Goal: Task Accomplishment & Management: Complete application form

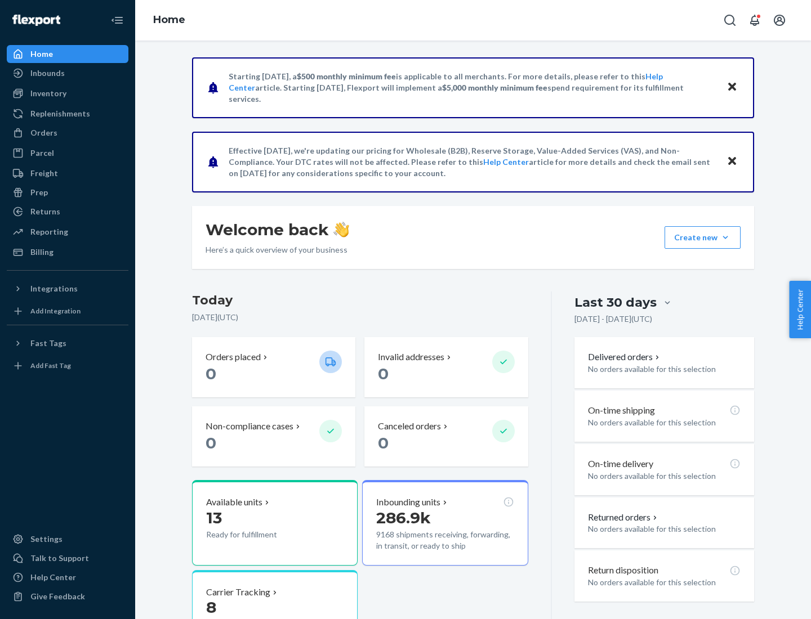
click at [725, 238] on button "Create new Create new inbound Create new order Create new product" at bounding box center [702, 237] width 76 height 23
click at [68, 73] on div "Inbounds" at bounding box center [67, 73] width 119 height 16
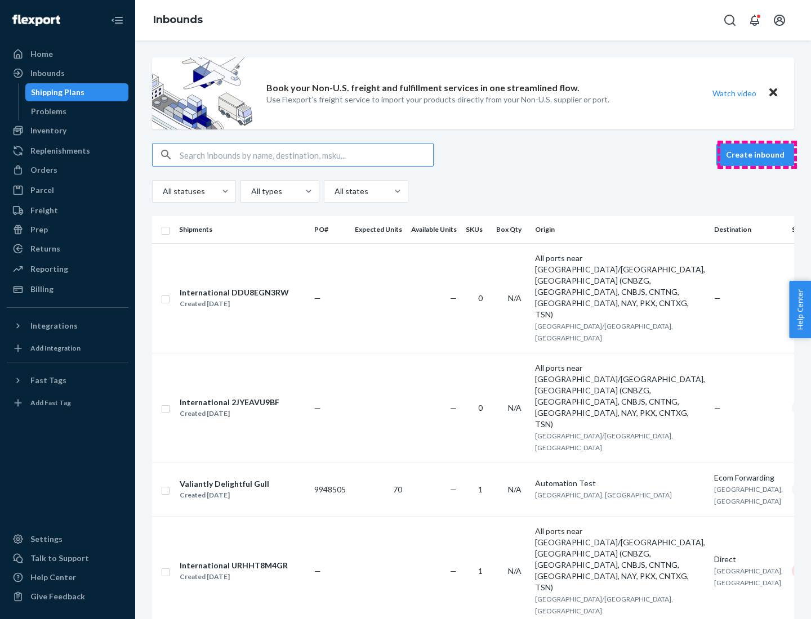
click at [757, 155] on button "Create inbound" at bounding box center [755, 155] width 78 height 23
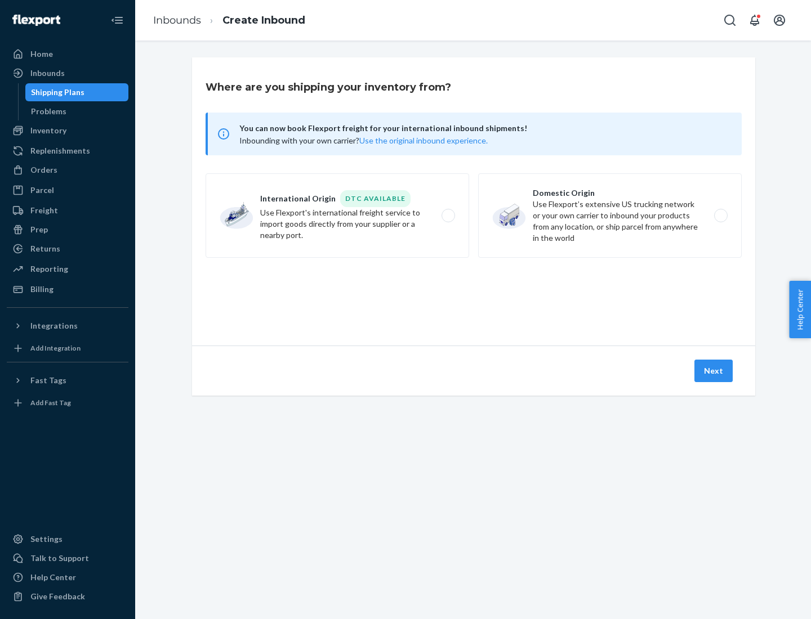
click at [610, 216] on label "Domestic Origin Use Flexport’s extensive US trucking network or your own carrie…" at bounding box center [609, 215] width 263 height 84
click at [720, 216] on input "Domestic Origin Use Flexport’s extensive US trucking network or your own carrie…" at bounding box center [723, 215] width 7 height 7
radio input "true"
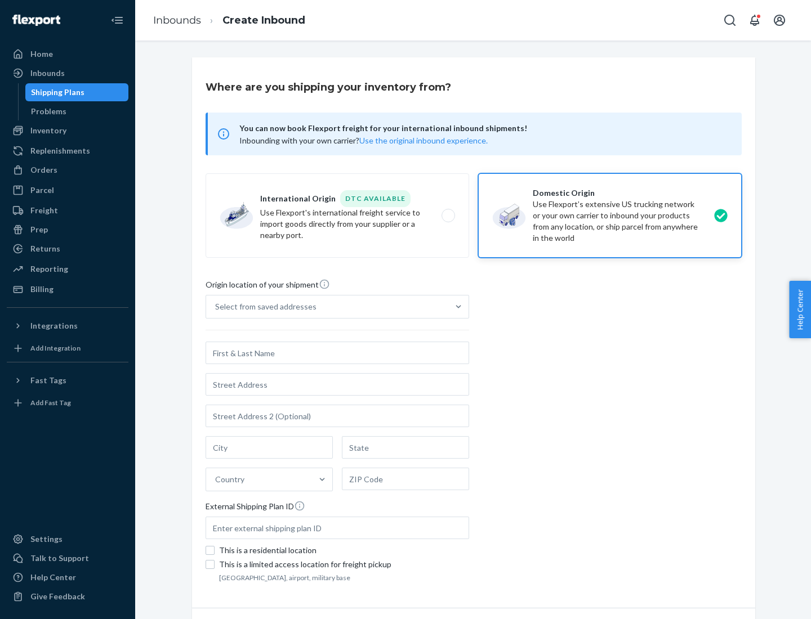
click at [263, 307] on div "Select from saved addresses" at bounding box center [265, 306] width 101 height 11
click at [216, 307] on input "Select from saved addresses" at bounding box center [215, 306] width 1 height 11
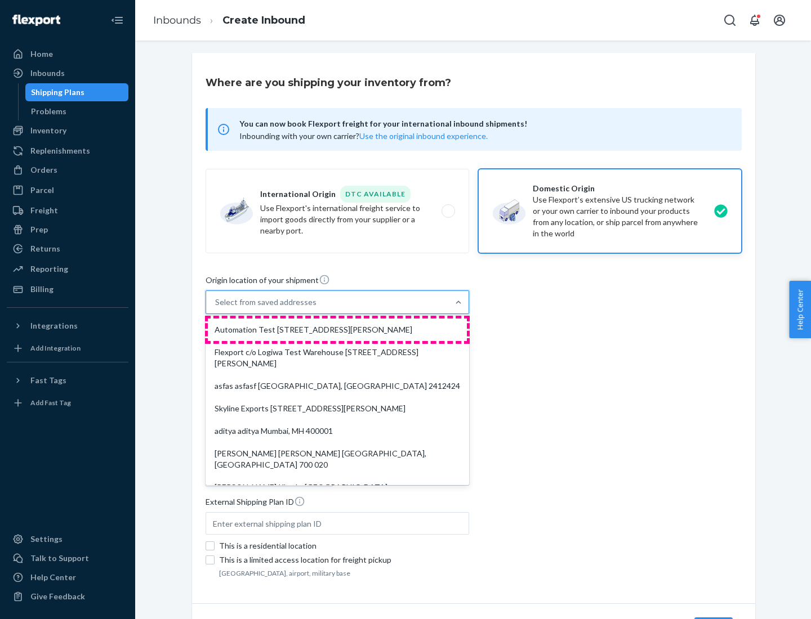
click at [337, 330] on div "Automation Test [STREET_ADDRESS][PERSON_NAME]" at bounding box center [337, 330] width 259 height 23
click at [216, 308] on input "option Automation Test [STREET_ADDRESS][PERSON_NAME]. 9 results available. Use …" at bounding box center [215, 302] width 1 height 11
type input "Automation Test"
type input "9th Floor"
type input "[GEOGRAPHIC_DATA]"
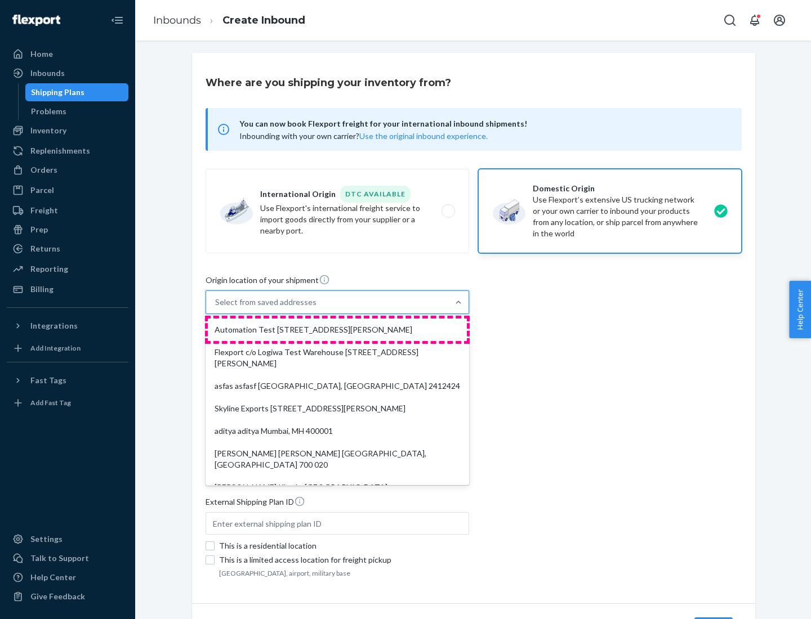
type input "CA"
type input "94104"
type input "[STREET_ADDRESS][PERSON_NAME]"
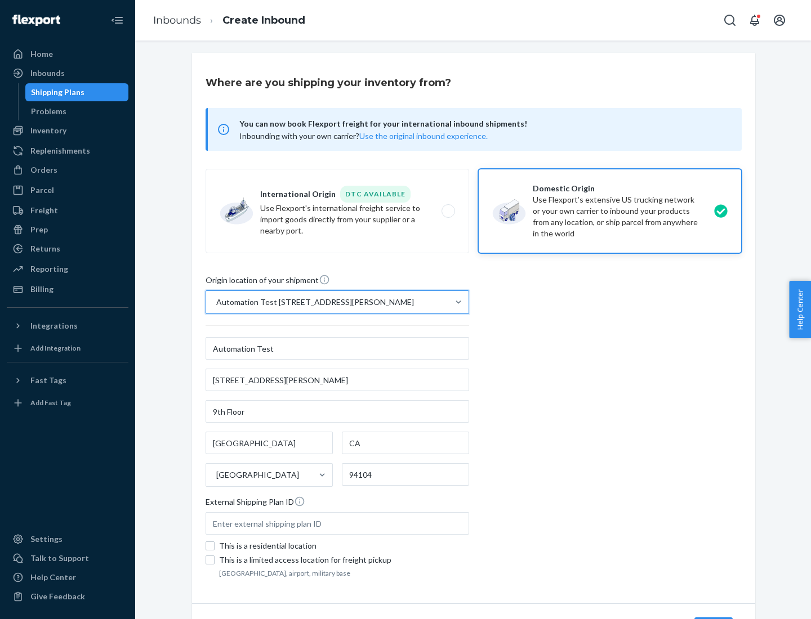
scroll to position [66, 0]
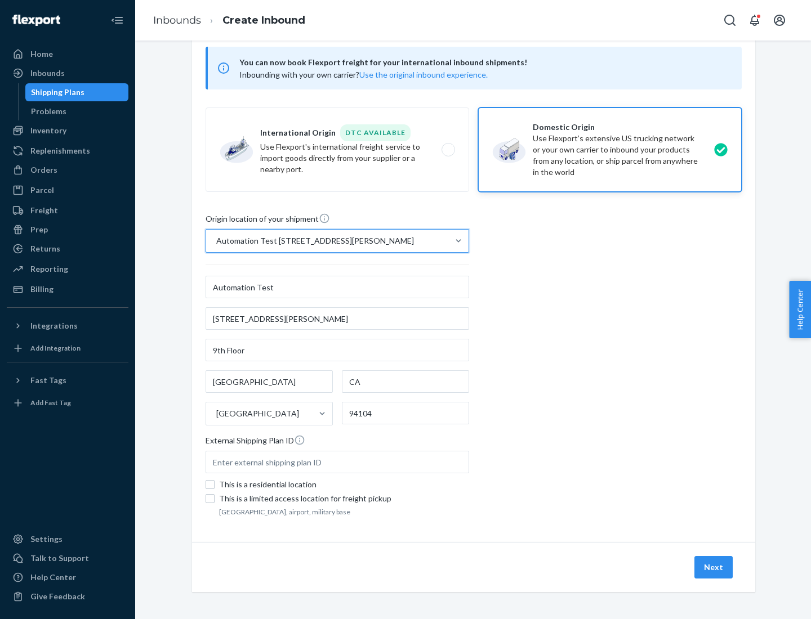
click at [714, 568] on button "Next" at bounding box center [713, 567] width 38 height 23
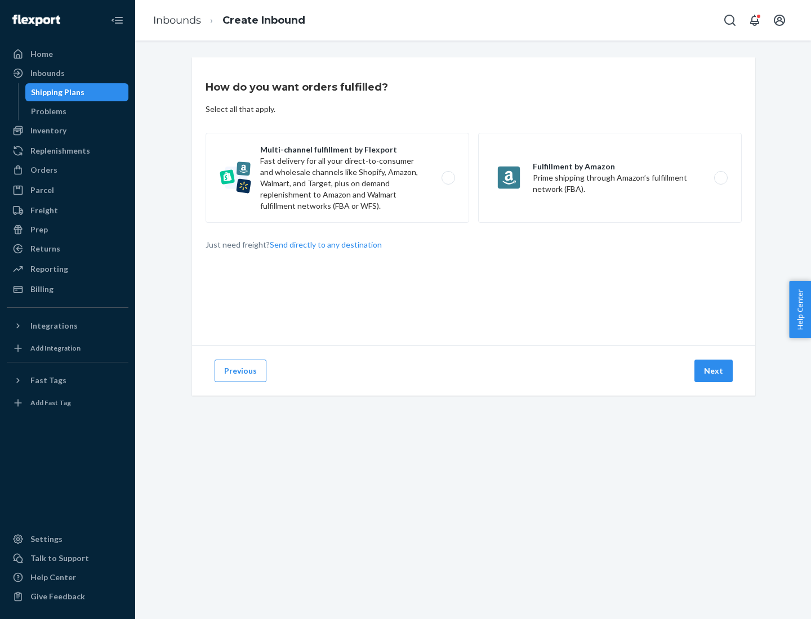
click at [337, 178] on label "Multi-channel fulfillment by Flexport Fast delivery for all your direct-to-cons…" at bounding box center [337, 178] width 263 height 90
click at [448, 178] on input "Multi-channel fulfillment by Flexport Fast delivery for all your direct-to-cons…" at bounding box center [451, 178] width 7 height 7
radio input "true"
click at [714, 371] on button "Next" at bounding box center [713, 371] width 38 height 23
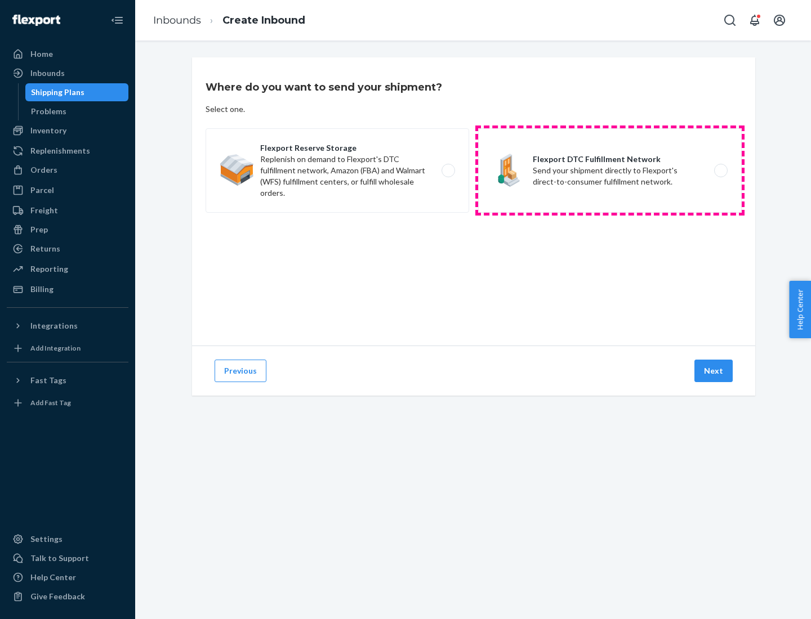
click at [610, 171] on label "Flexport DTC Fulfillment Network Send your shipment directly to Flexport's dire…" at bounding box center [609, 170] width 263 height 84
click at [720, 171] on input "Flexport DTC Fulfillment Network Send your shipment directly to Flexport's dire…" at bounding box center [723, 170] width 7 height 7
radio input "true"
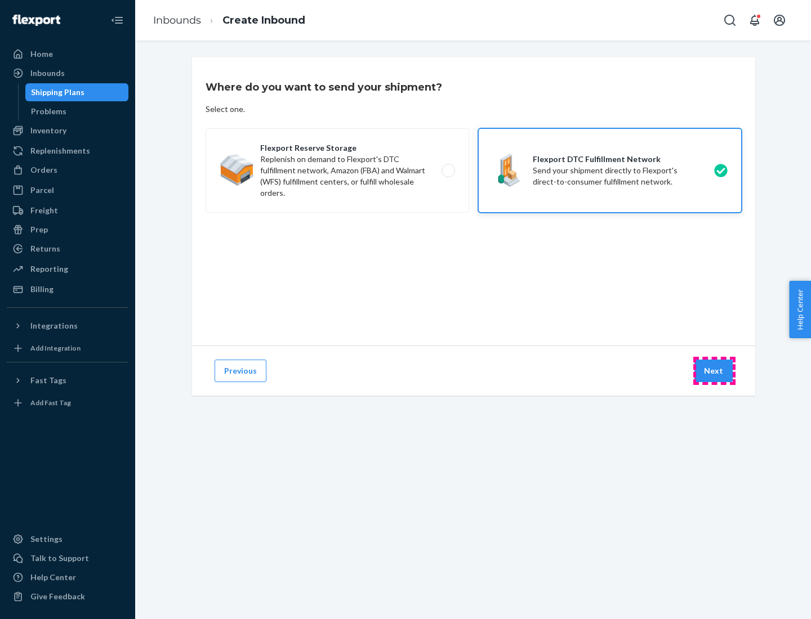
click at [714, 371] on button "Next" at bounding box center [713, 371] width 38 height 23
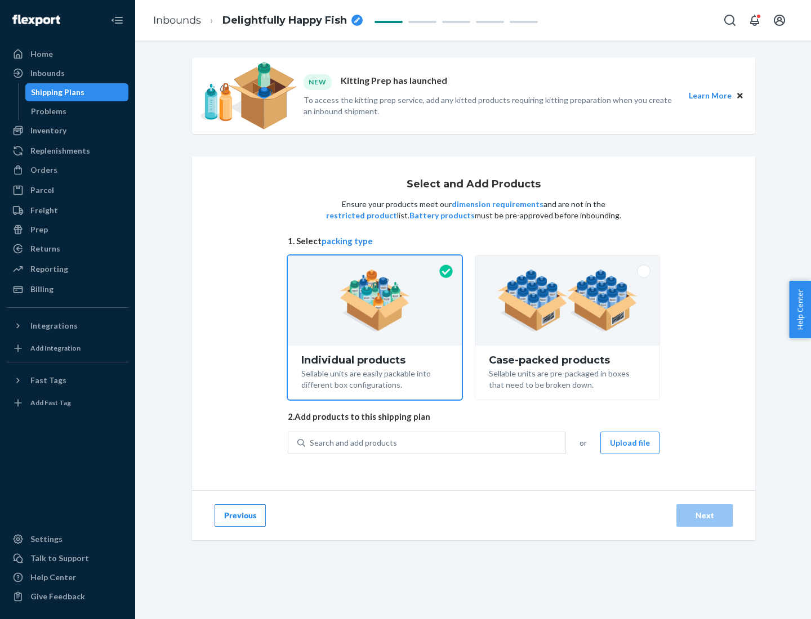
click at [568, 301] on img at bounding box center [567, 301] width 140 height 62
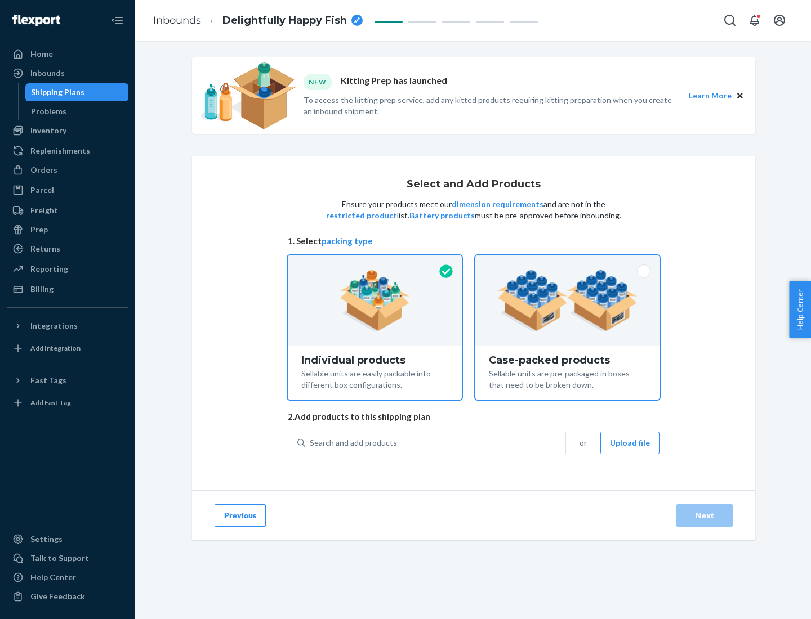
click at [568, 263] on input "Case-packed products Sellable units are pre-packaged in boxes that need to be b…" at bounding box center [567, 259] width 7 height 7
radio input "true"
radio input "false"
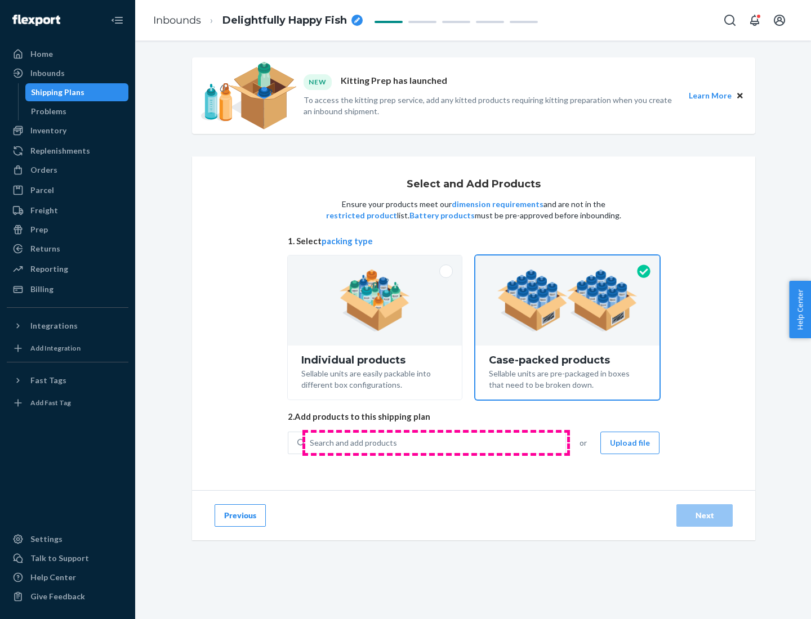
click at [436, 443] on div "Search and add products" at bounding box center [435, 443] width 260 height 20
click at [311, 443] on input "Search and add products" at bounding box center [310, 442] width 1 height 11
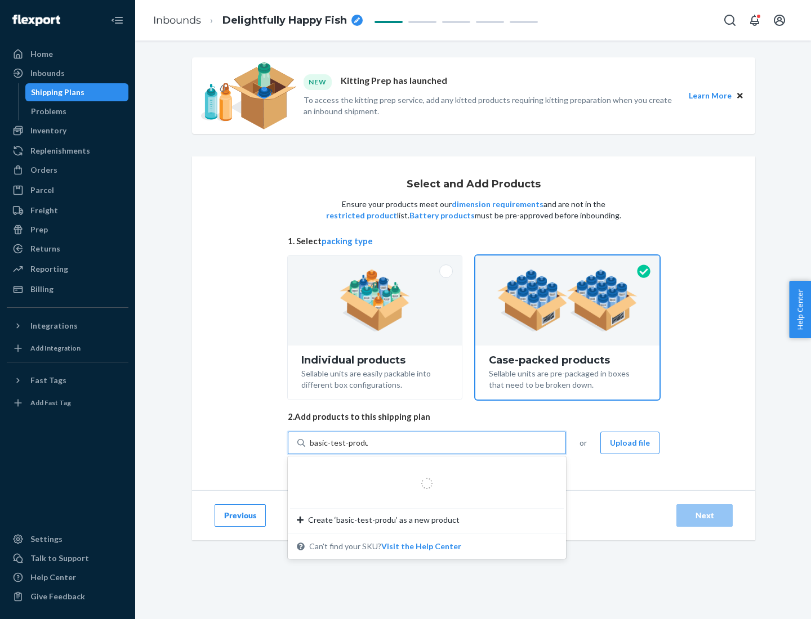
type input "basic-test-product-1"
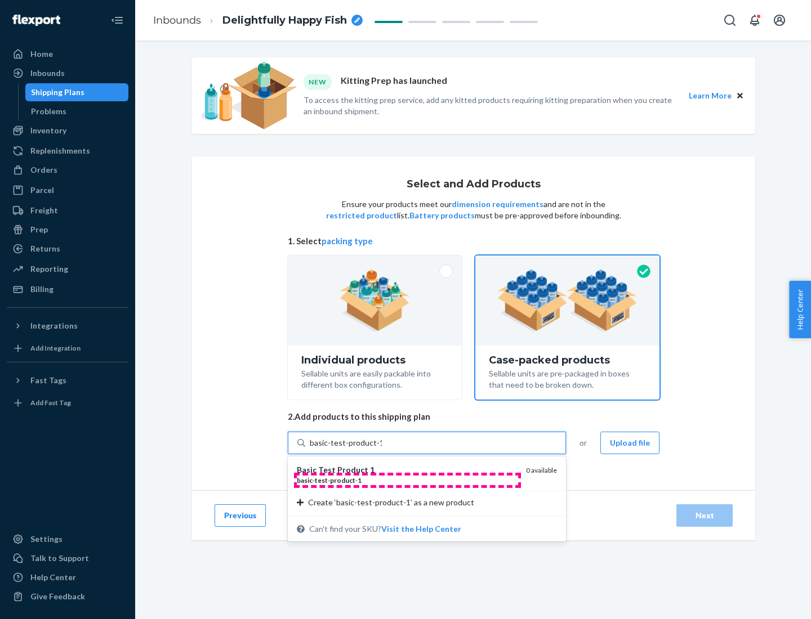
click at [407, 480] on div "basic - test - product - 1" at bounding box center [407, 481] width 220 height 10
click at [382, 449] on input "basic-test-product-1" at bounding box center [346, 442] width 72 height 11
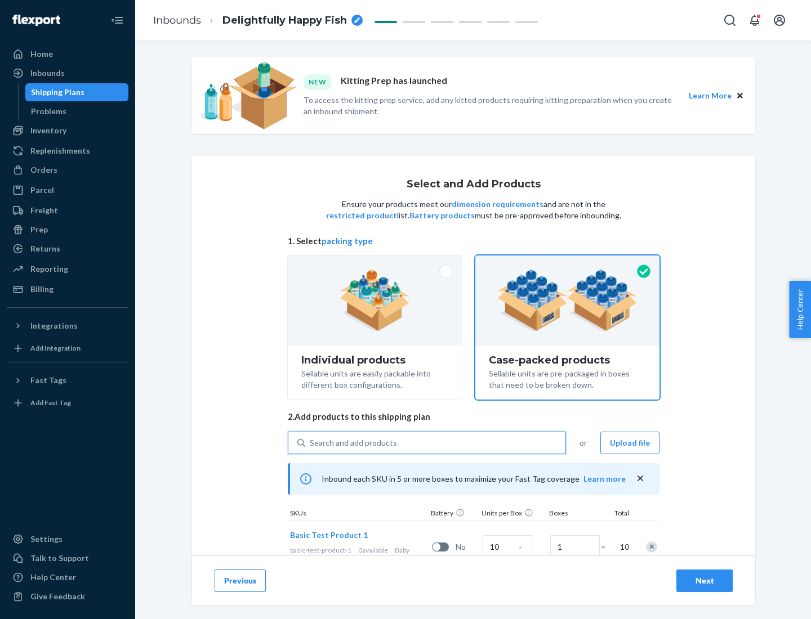
scroll to position [41, 0]
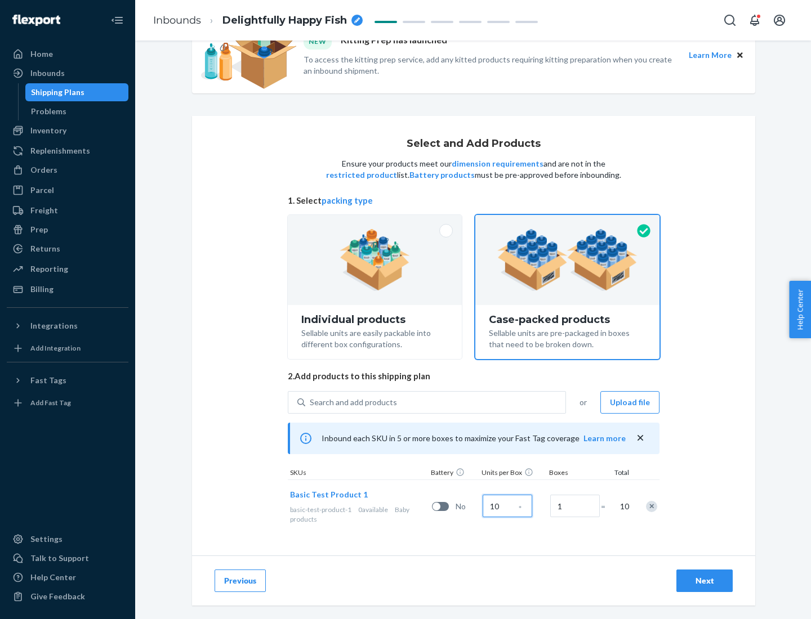
type input "10"
type input "7"
click at [704, 581] on div "Next" at bounding box center [704, 580] width 37 height 11
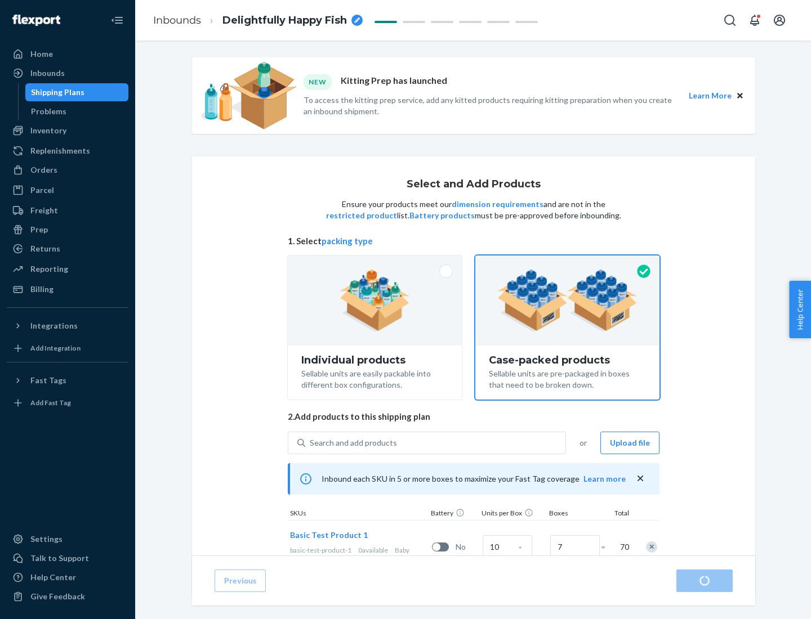
radio input "true"
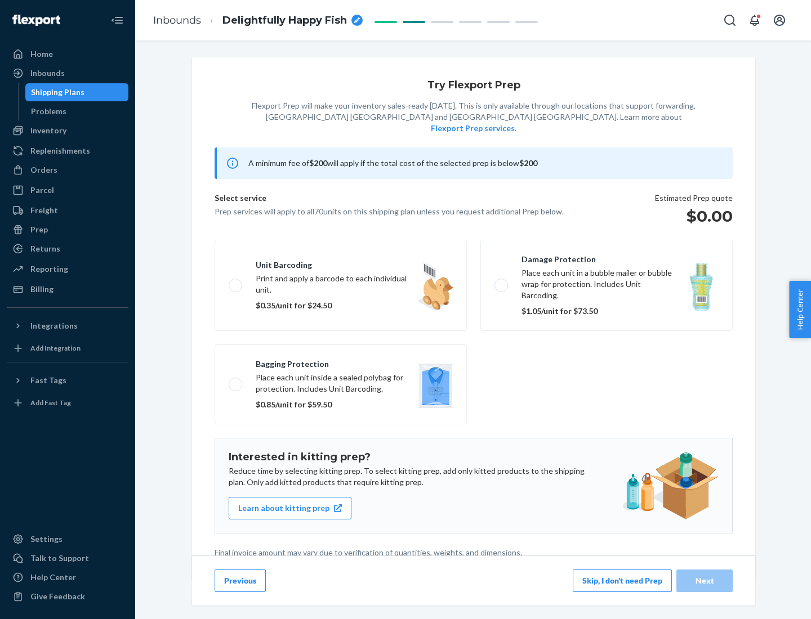
scroll to position [3, 0]
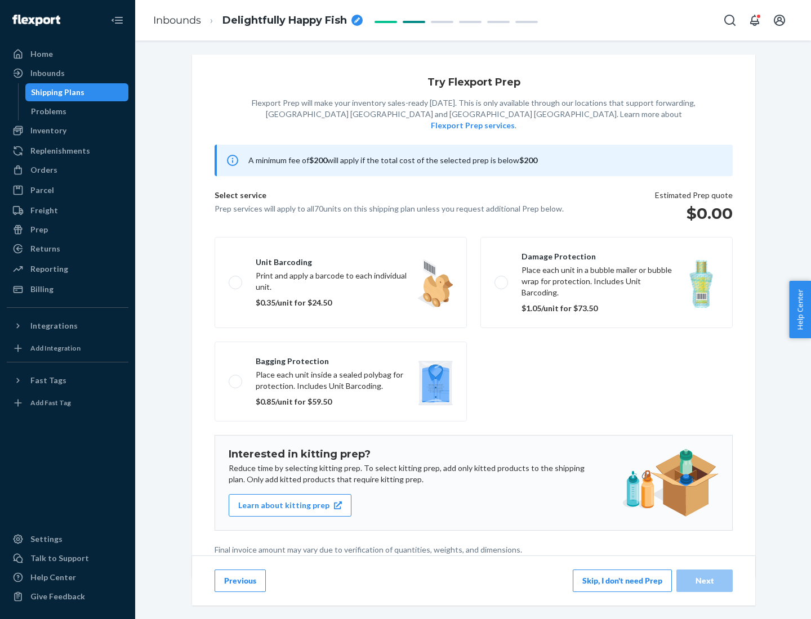
click at [341, 359] on label "Bagging protection Place each unit inside a sealed polybag for protection. Incl…" at bounding box center [341, 382] width 252 height 80
click at [236, 378] on input "Bagging protection Place each unit inside a sealed polybag for protection. Incl…" at bounding box center [232, 381] width 7 height 7
checkbox input "true"
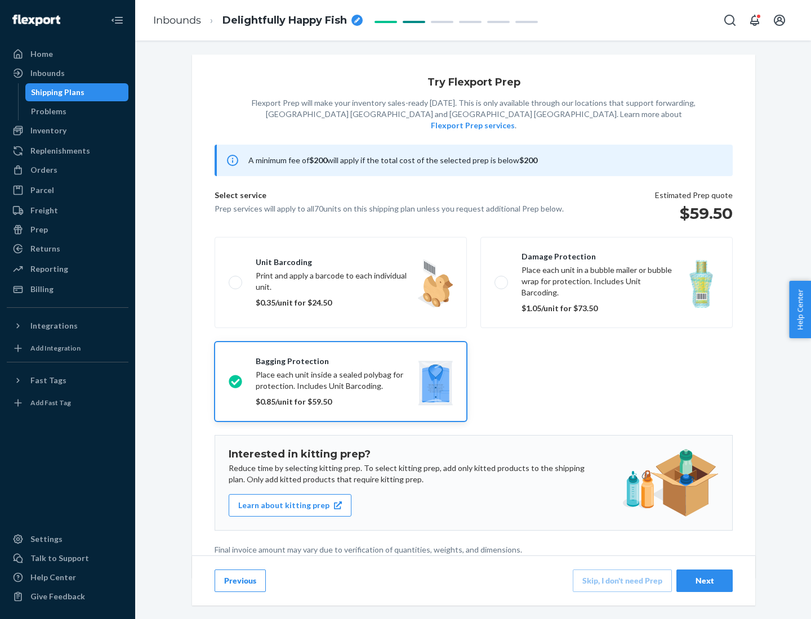
click at [704, 580] on div "Next" at bounding box center [704, 580] width 37 height 11
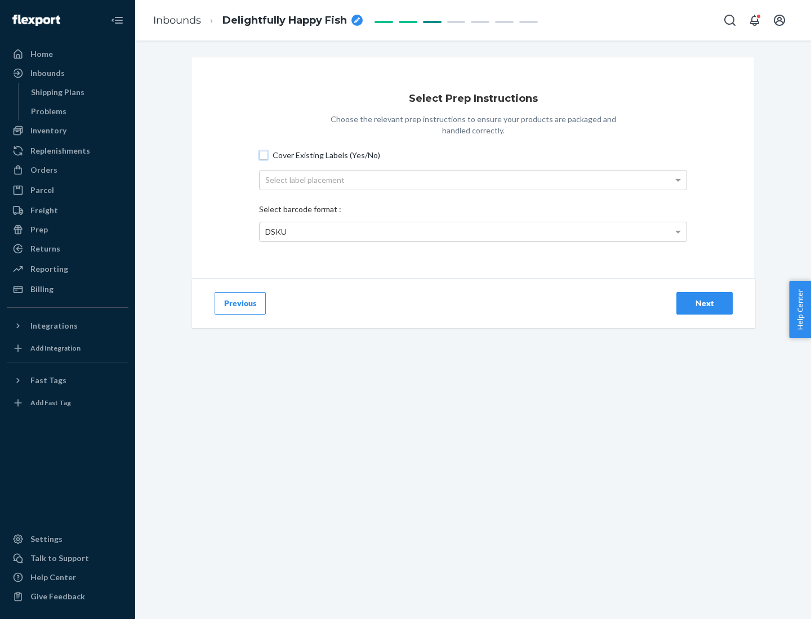
click at [263, 155] on input "Cover Existing Labels (Yes/No)" at bounding box center [263, 155] width 9 height 9
checkbox input "true"
click at [473, 180] on div "Select label placement" at bounding box center [473, 180] width 427 height 19
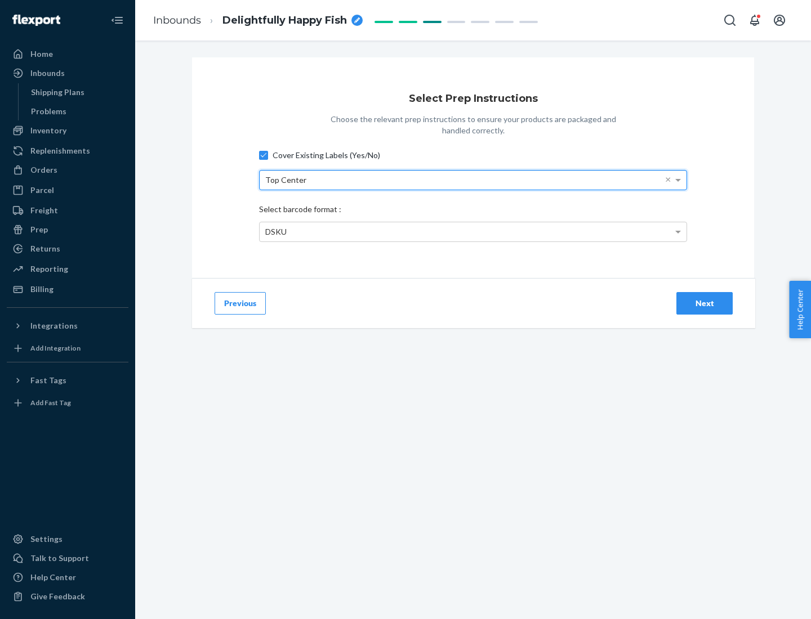
click at [473, 231] on div "DSKU" at bounding box center [473, 231] width 427 height 19
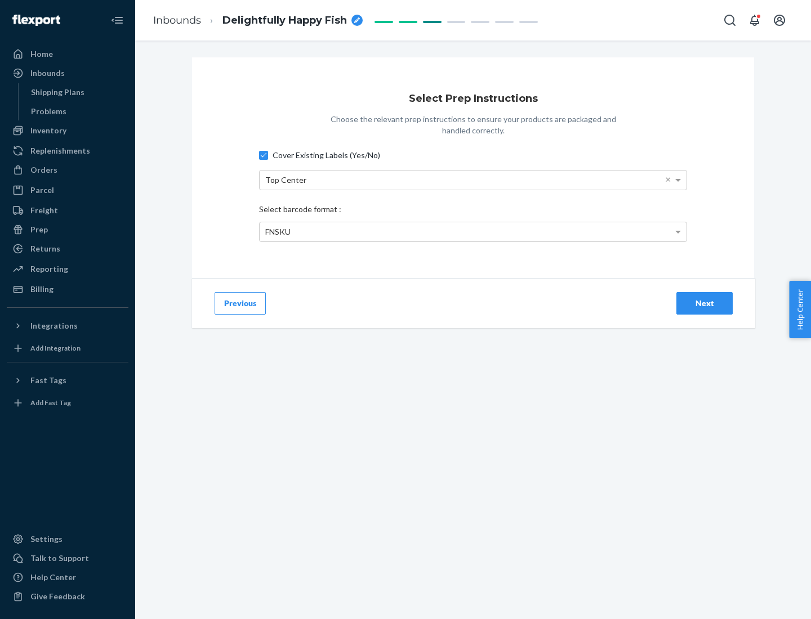
click at [704, 303] on div "Next" at bounding box center [704, 303] width 37 height 11
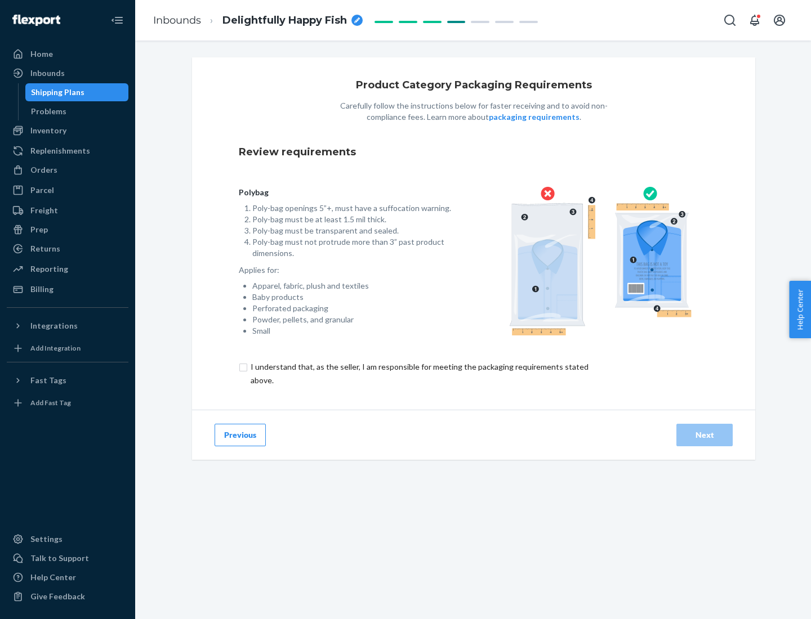
click at [418, 373] on input "checkbox" at bounding box center [426, 373] width 374 height 27
checkbox input "true"
click at [704, 435] on div "Next" at bounding box center [704, 435] width 37 height 11
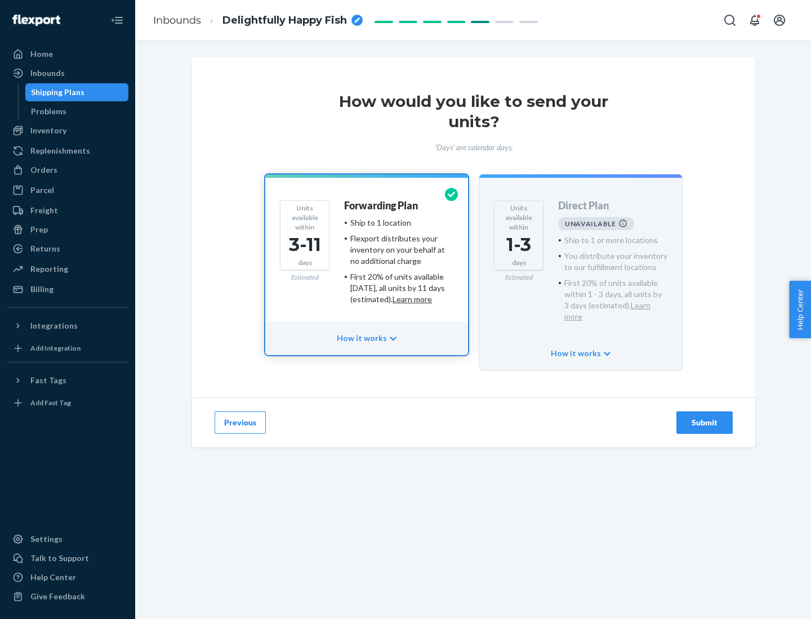
click at [382, 206] on h4 "Forwarding Plan" at bounding box center [381, 205] width 74 height 11
click at [704, 417] on div "Submit" at bounding box center [704, 422] width 37 height 11
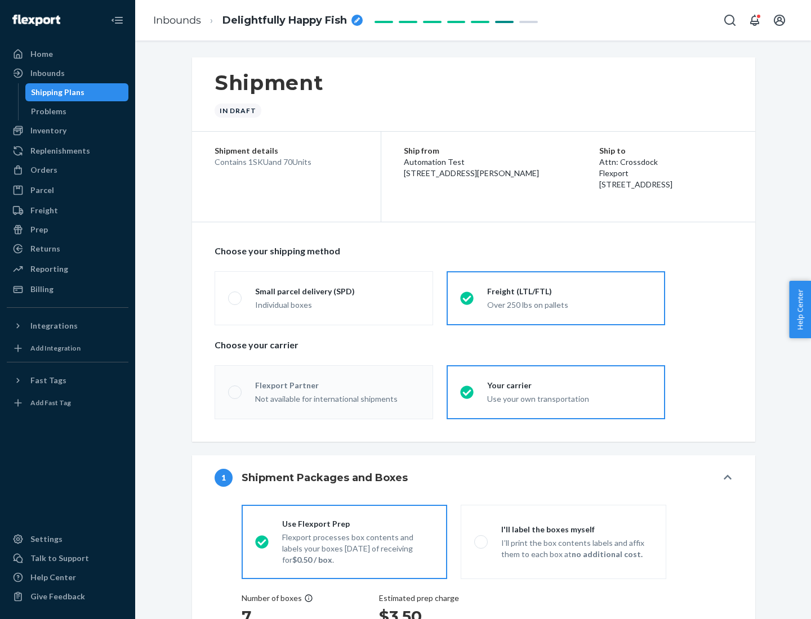
radio input "true"
radio input "false"
radio input "true"
radio input "false"
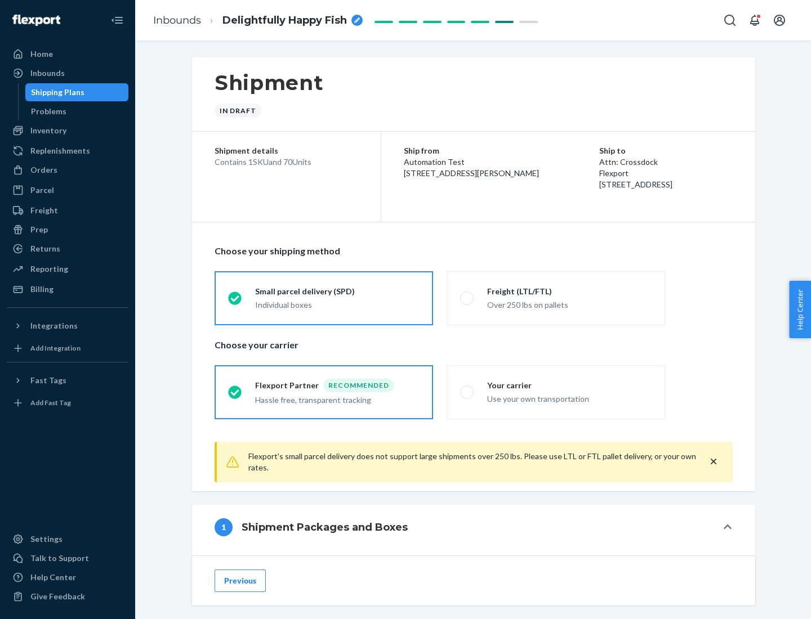
click at [556, 298] on div "Over 250 lbs on pallets" at bounding box center [569, 304] width 164 height 14
click at [467, 298] on input "Freight (LTL/FTL) Over 250 lbs on pallets" at bounding box center [463, 297] width 7 height 7
radio input "true"
radio input "false"
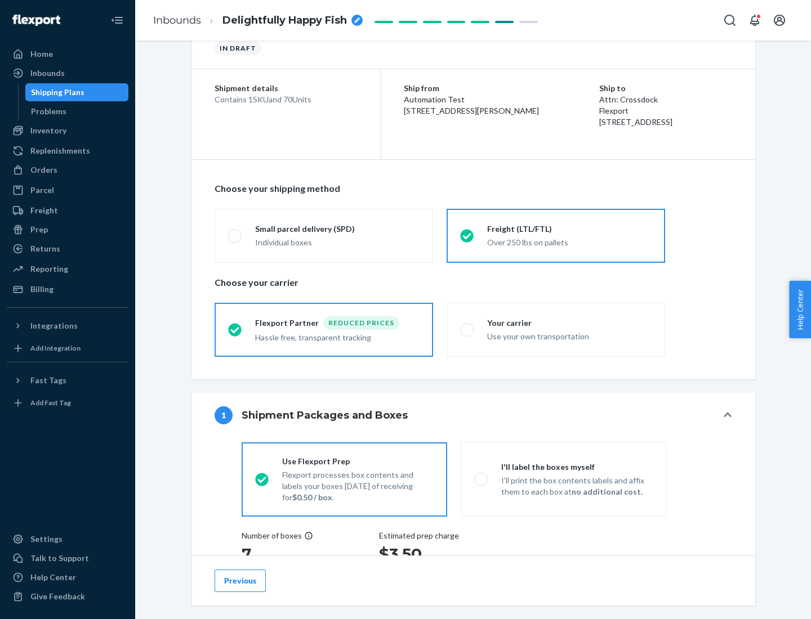
click at [324, 330] on div "Hassle free, transparent tracking" at bounding box center [337, 337] width 164 height 14
click at [235, 329] on input "Flexport Partner Reduced prices Hassle free, transparent tracking" at bounding box center [231, 329] width 7 height 7
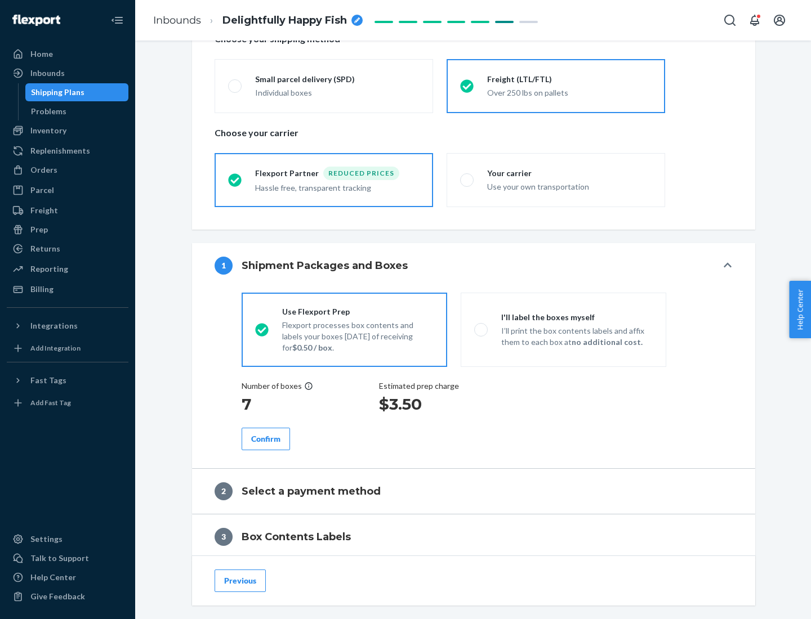
click at [563, 329] on p "I’ll print the box contents labels and affix them to each box at no additional …" at bounding box center [576, 336] width 151 height 23
click at [481, 329] on input "I'll label the boxes myself I’ll print the box contents labels and affix them t…" at bounding box center [477, 329] width 7 height 7
radio input "true"
radio input "false"
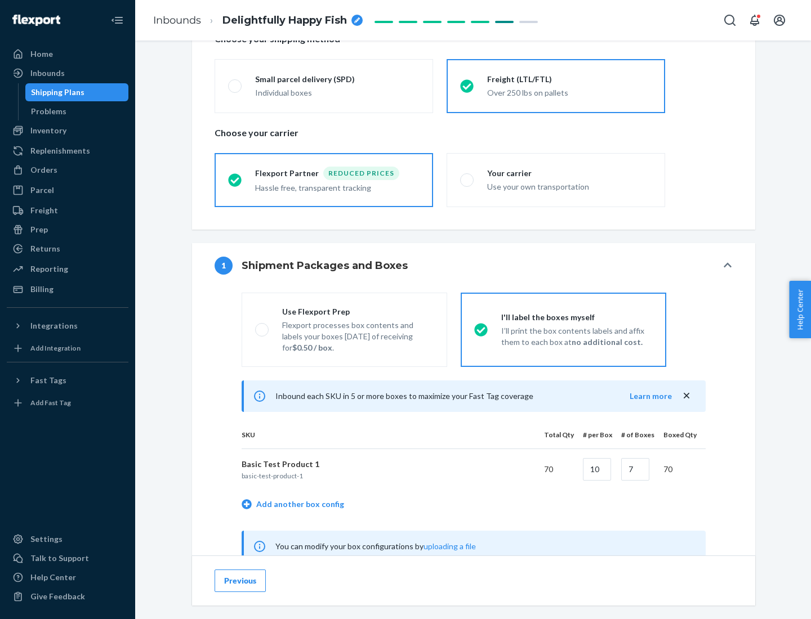
scroll to position [352, 0]
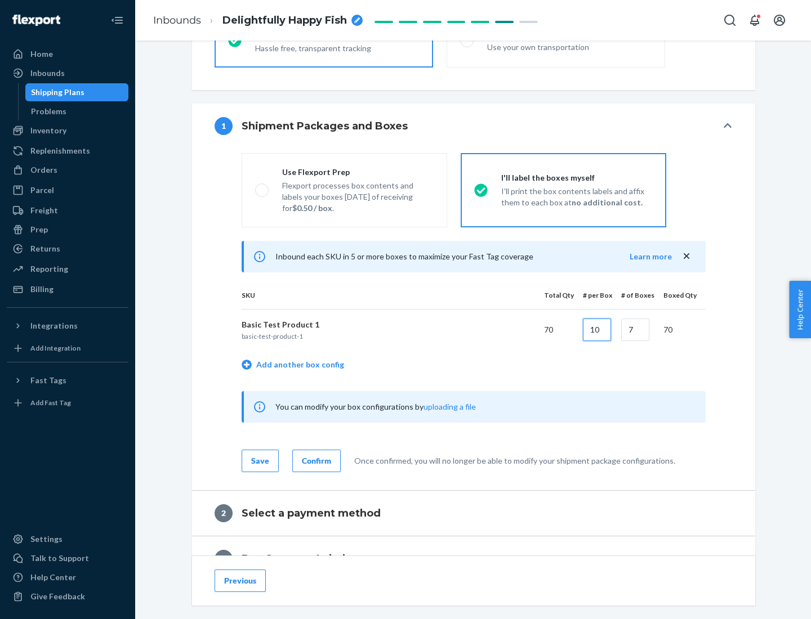
type input "10"
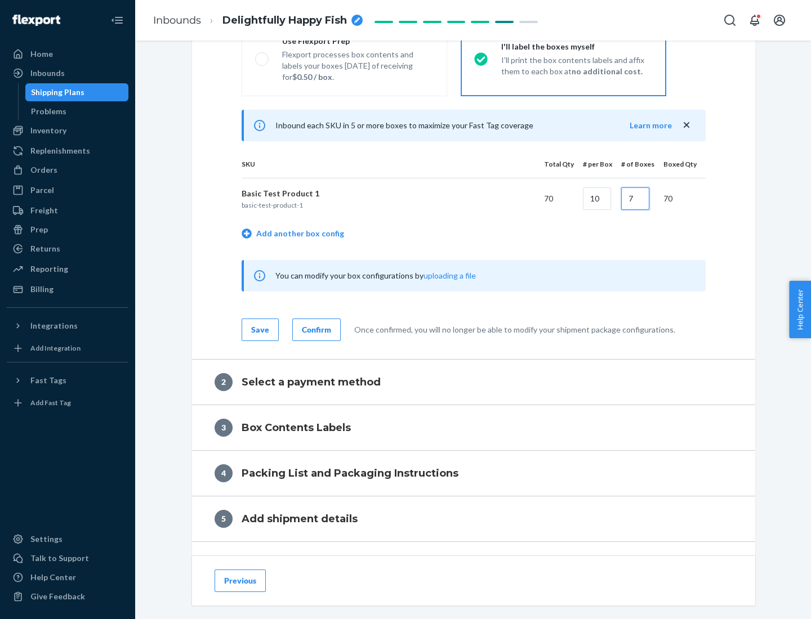
type input "7"
click at [315, 329] on div "Confirm" at bounding box center [316, 329] width 29 height 11
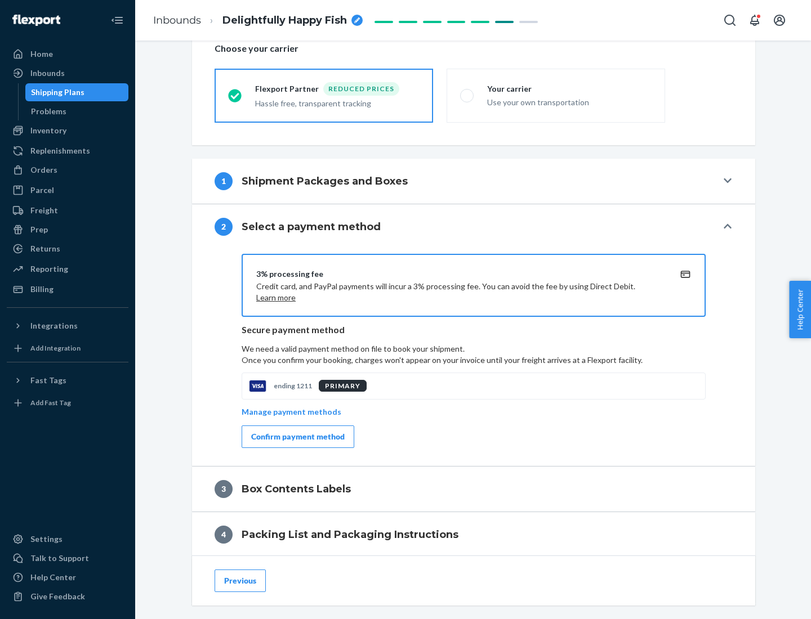
scroll to position [404, 0]
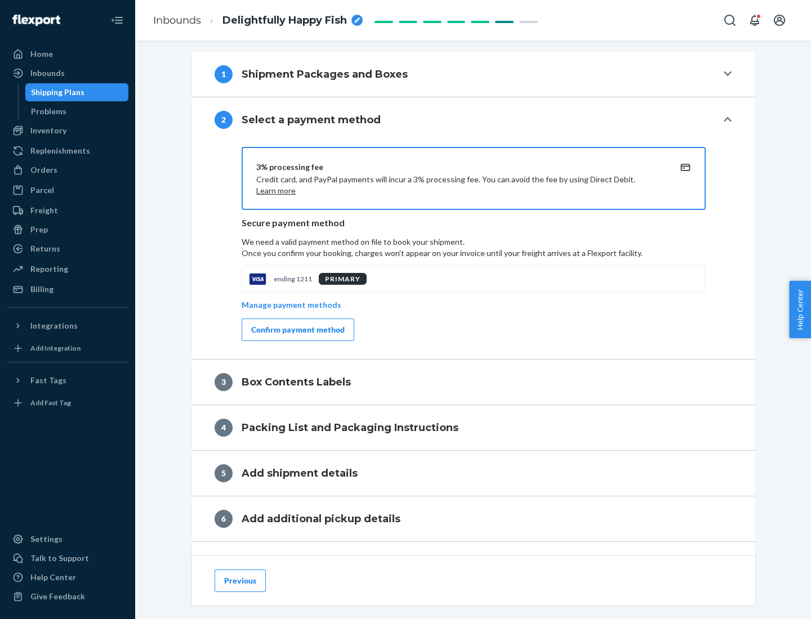
click at [297, 330] on div "Confirm payment method" at bounding box center [297, 329] width 93 height 11
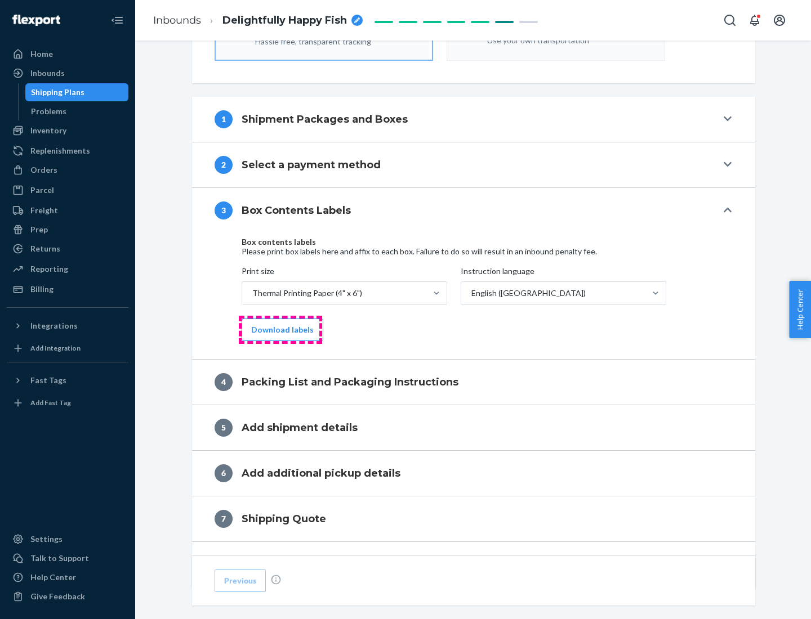
click at [280, 330] on button "Download labels" at bounding box center [283, 330] width 82 height 23
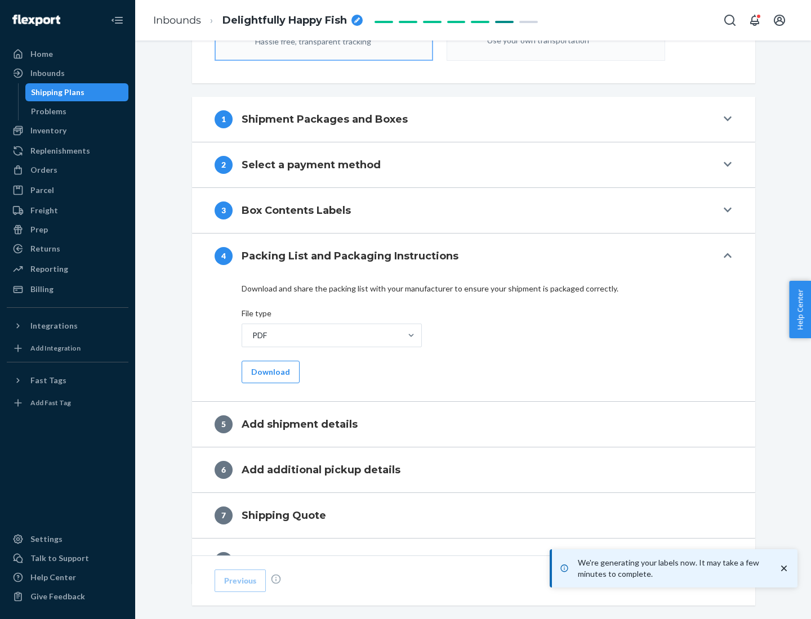
scroll to position [401, 0]
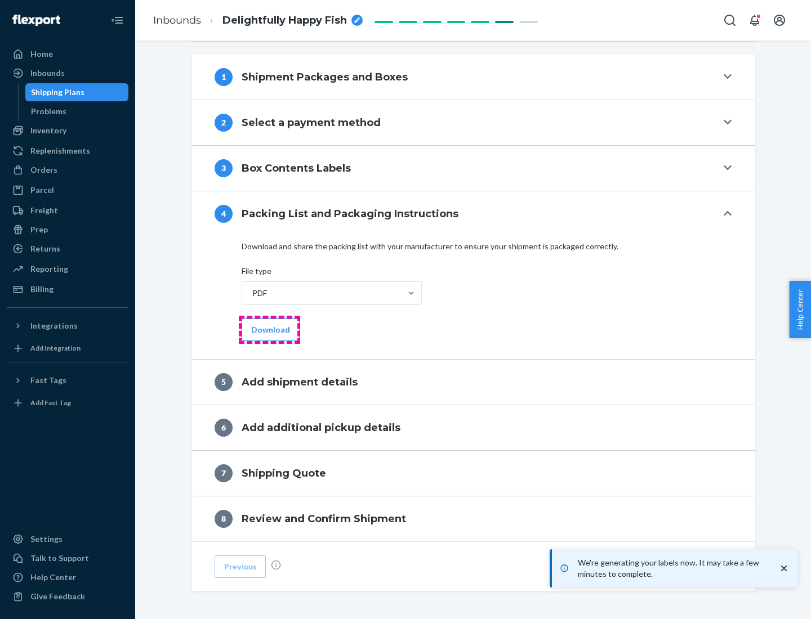
click at [269, 329] on button "Download" at bounding box center [271, 330] width 58 height 23
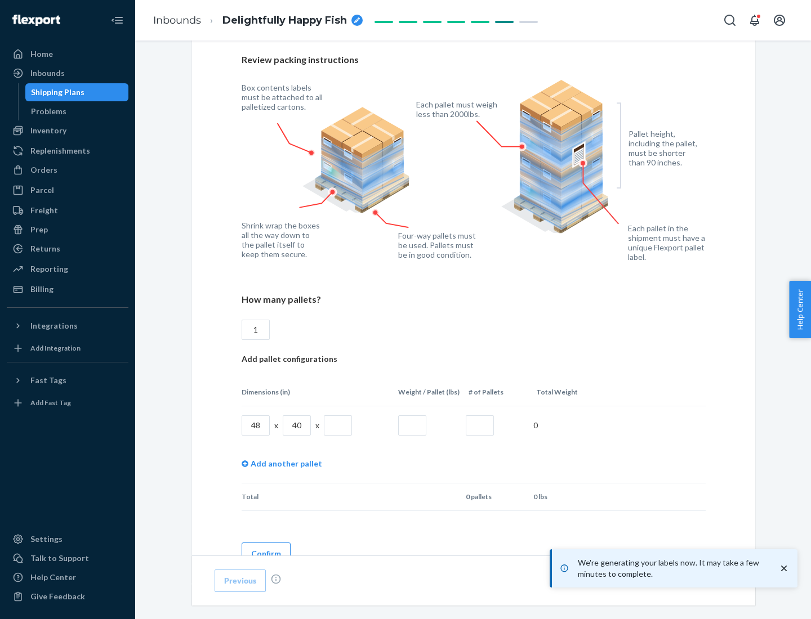
scroll to position [818, 0]
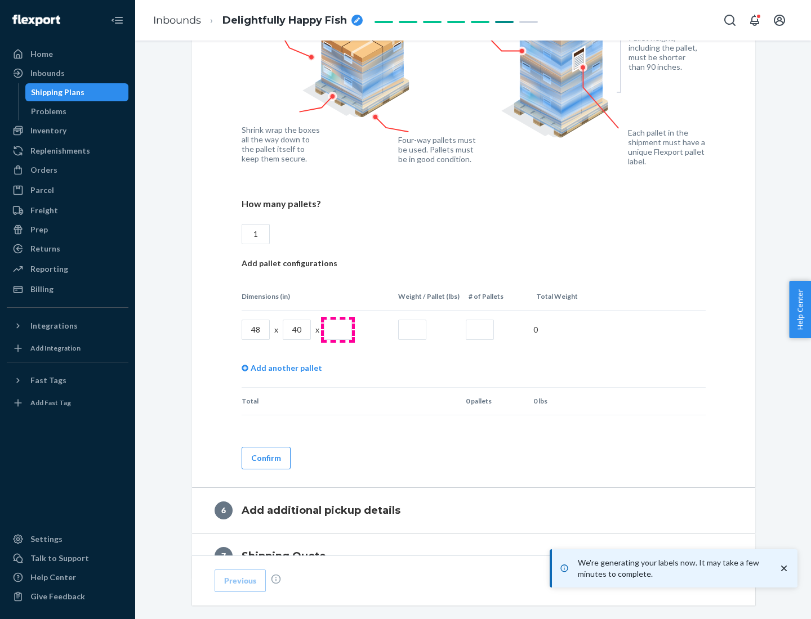
type input "1"
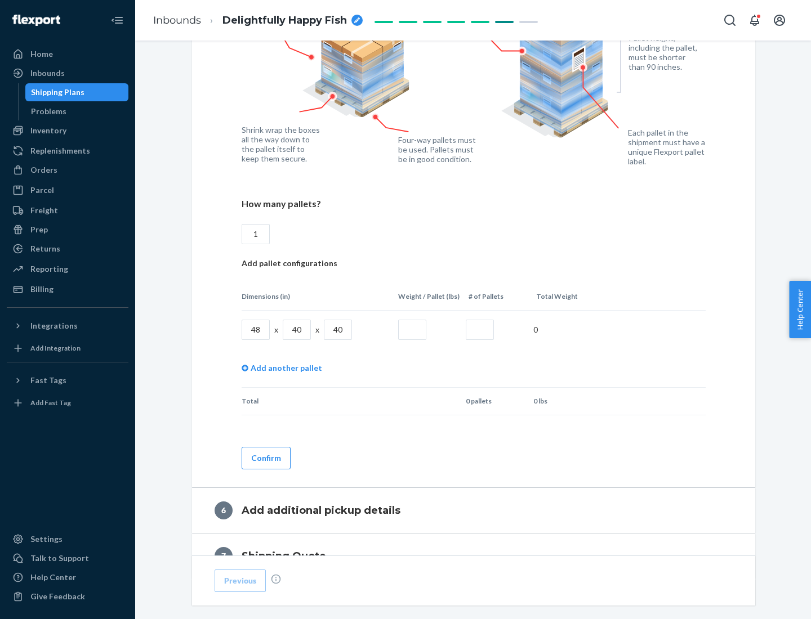
type input "40"
type input "200"
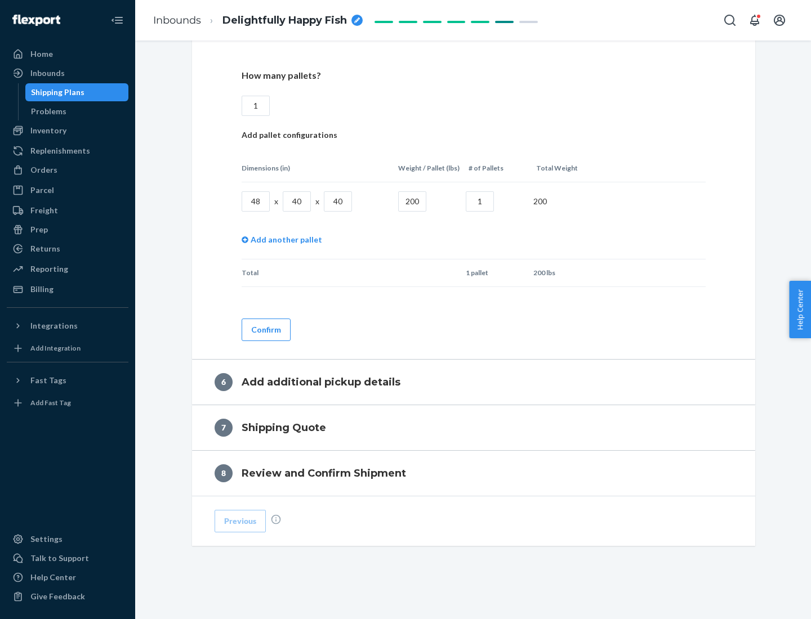
type input "1"
click at [265, 329] on button "Confirm" at bounding box center [266, 330] width 49 height 23
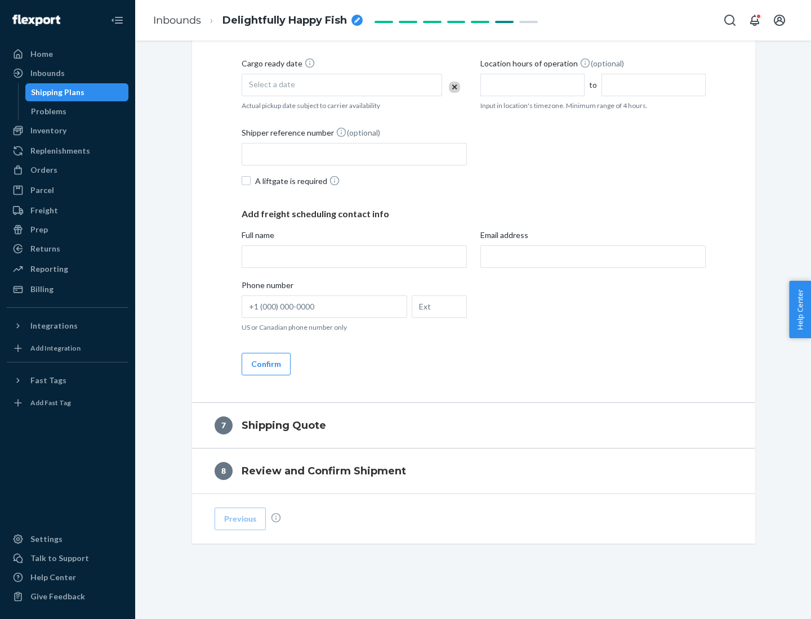
scroll to position [431, 0]
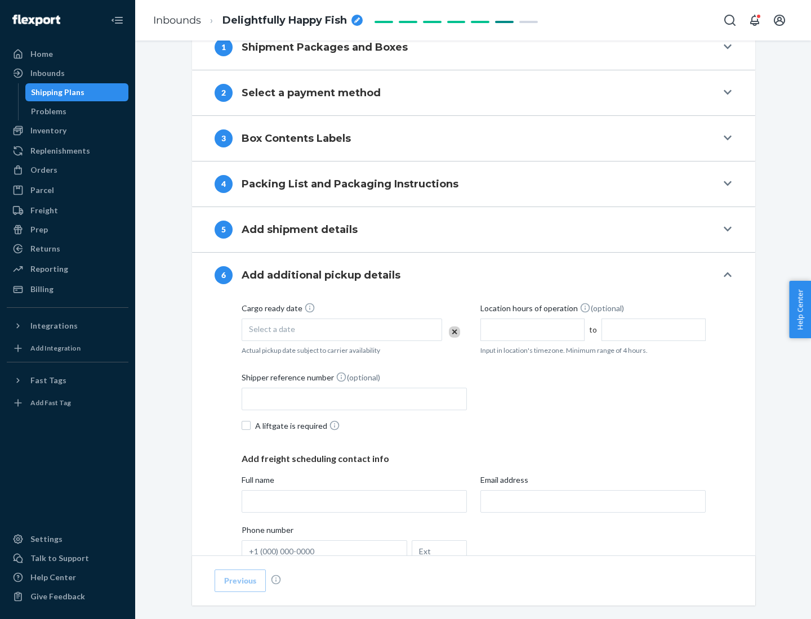
click at [342, 329] on div "Select a date" at bounding box center [342, 330] width 200 height 23
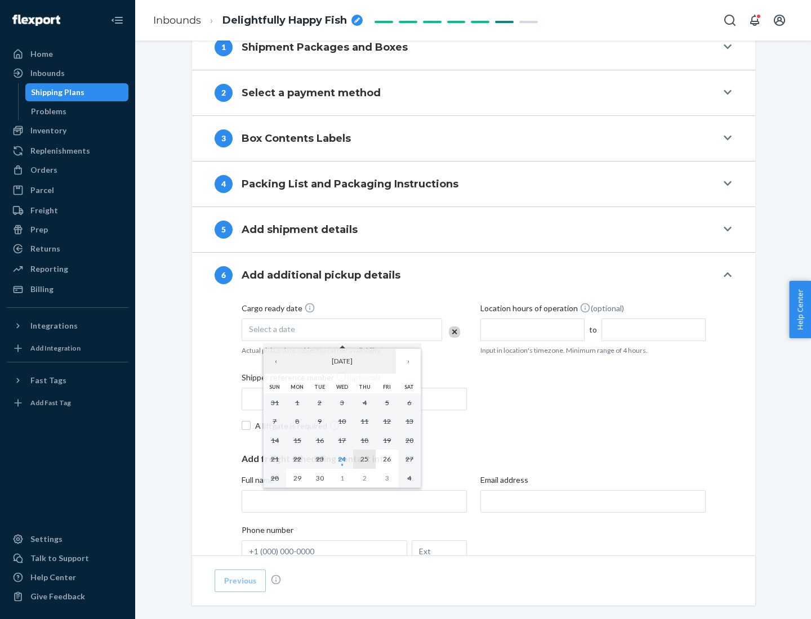
click at [364, 459] on abbr "25" at bounding box center [364, 459] width 8 height 8
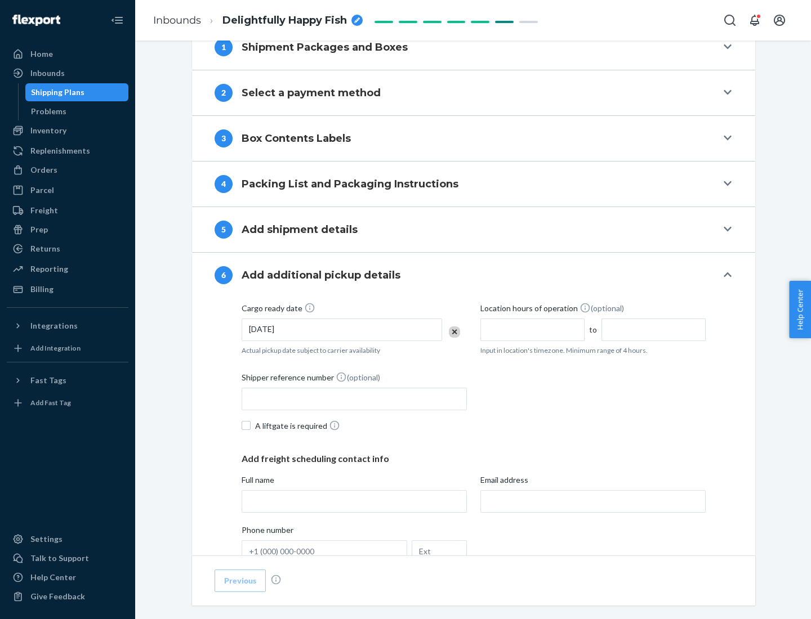
scroll to position [602, 0]
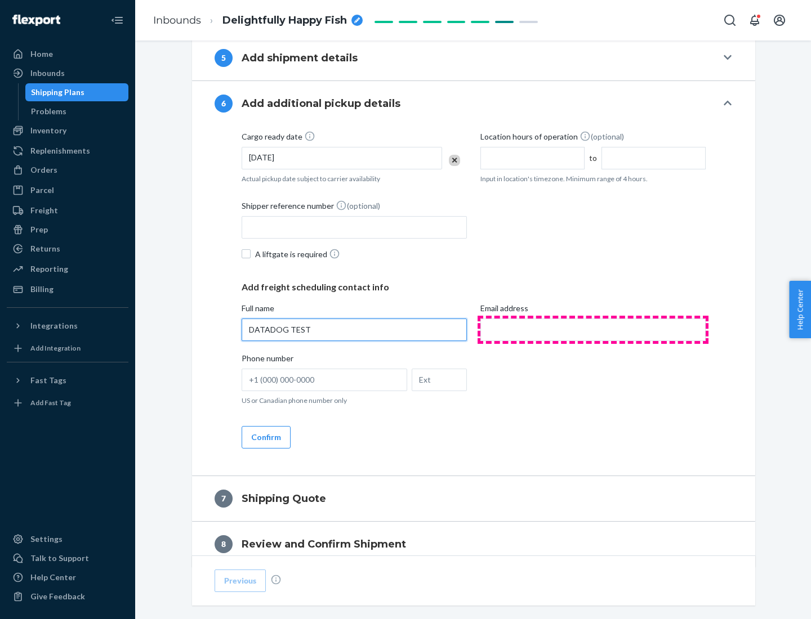
type input "DATADOG TEST"
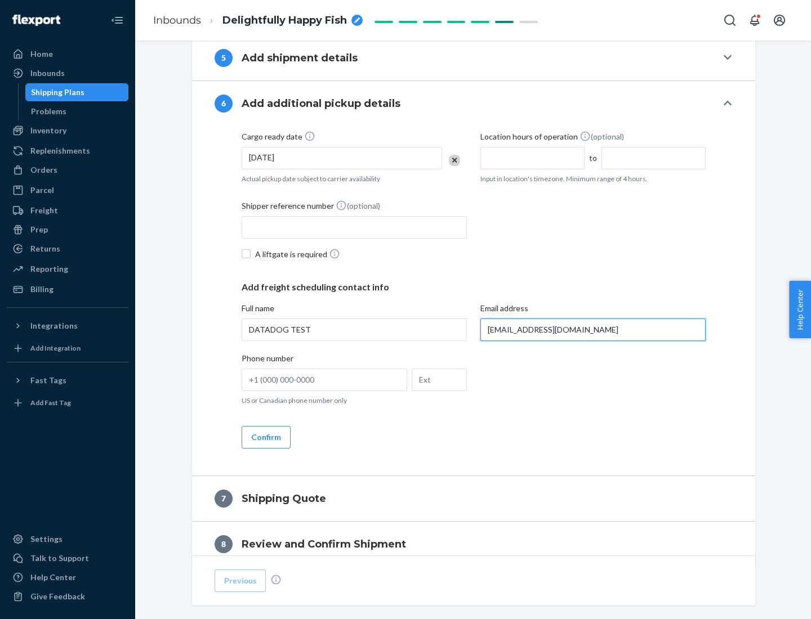
scroll to position [653, 0]
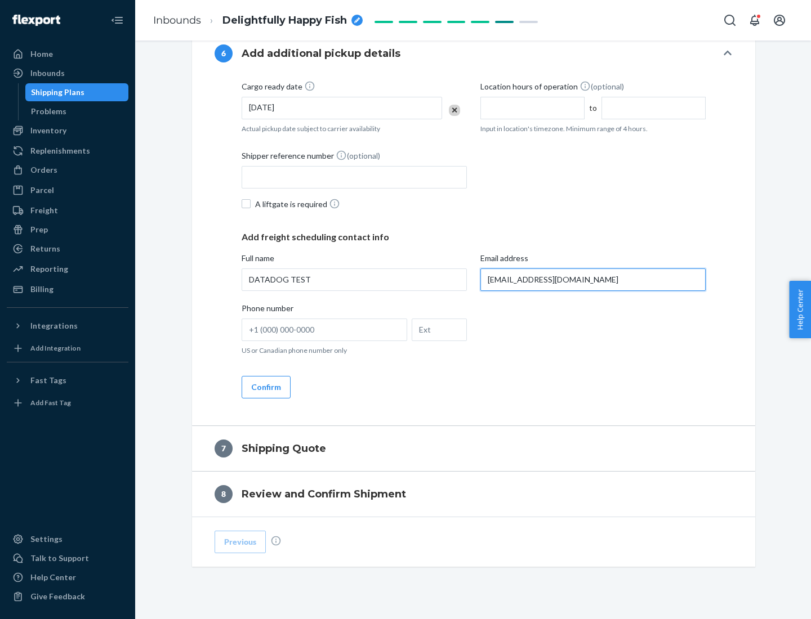
type input "[EMAIL_ADDRESS][DOMAIN_NAME]"
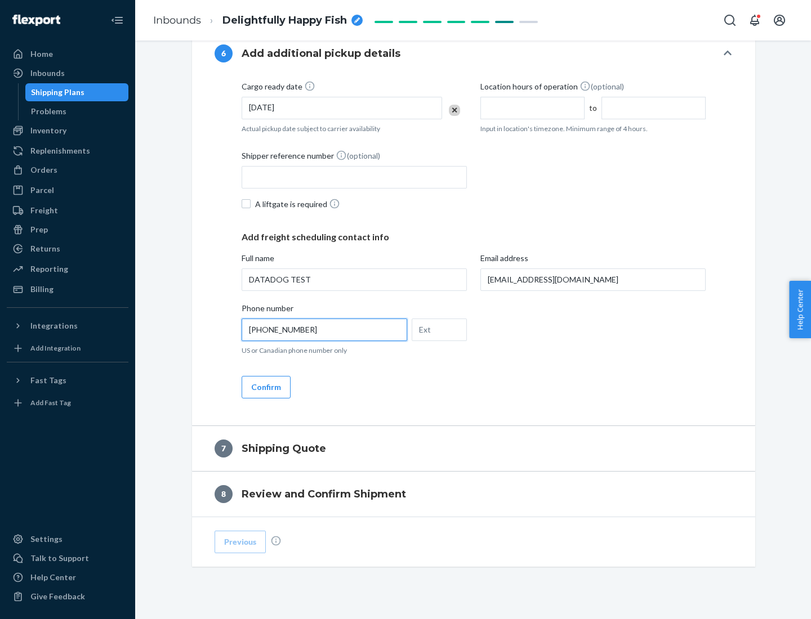
scroll to position [676, 0]
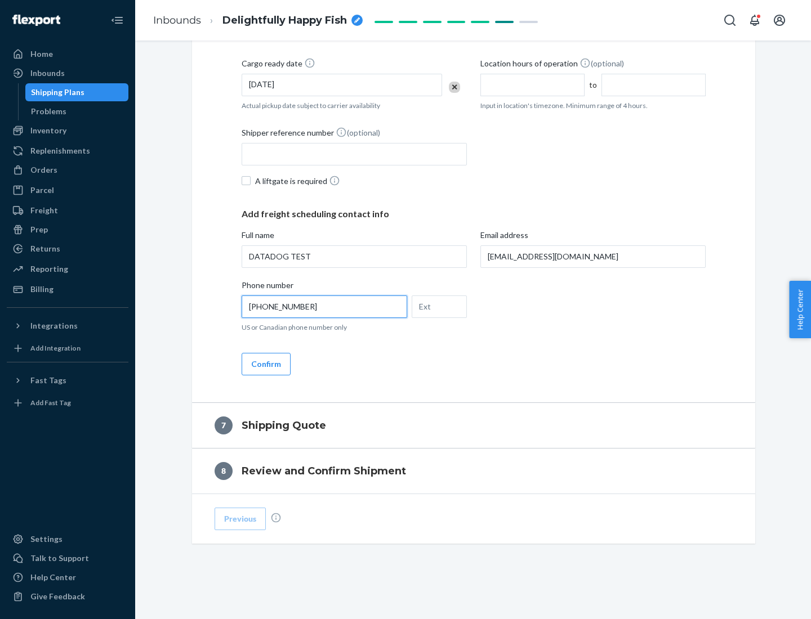
type input "[PHONE_NUMBER]"
click at [265, 364] on button "Confirm" at bounding box center [266, 364] width 49 height 23
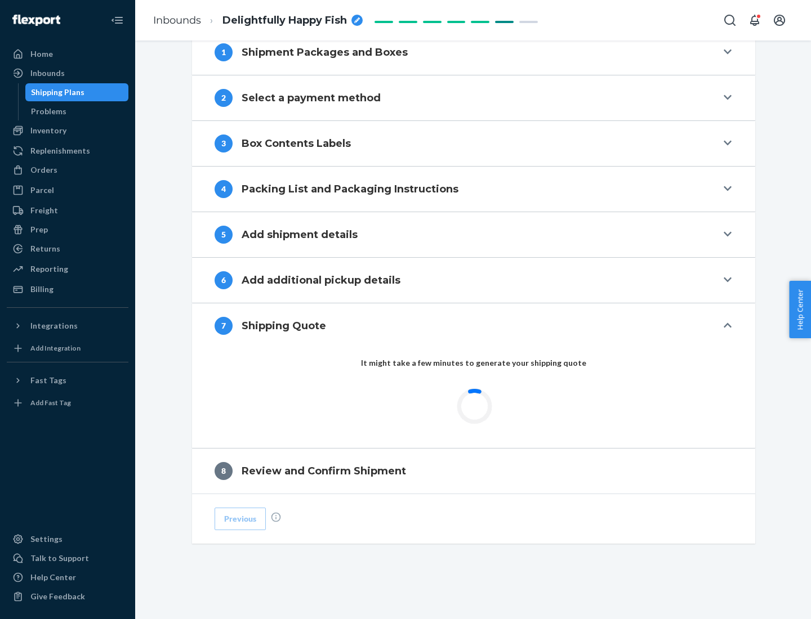
scroll to position [466, 0]
